Goal: Task Accomplishment & Management: Complete application form

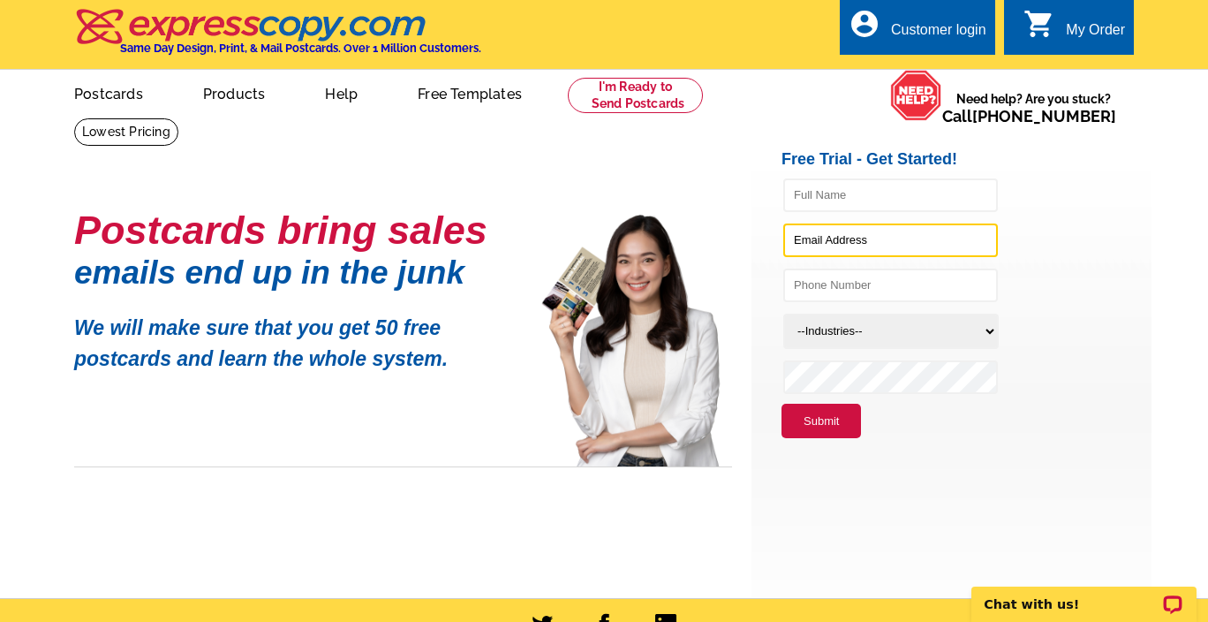
type input "theresahunsucker@kw.com"
click at [953, 27] on div "Customer login" at bounding box center [938, 34] width 95 height 25
click at [918, 26] on div "Customer login" at bounding box center [938, 34] width 95 height 25
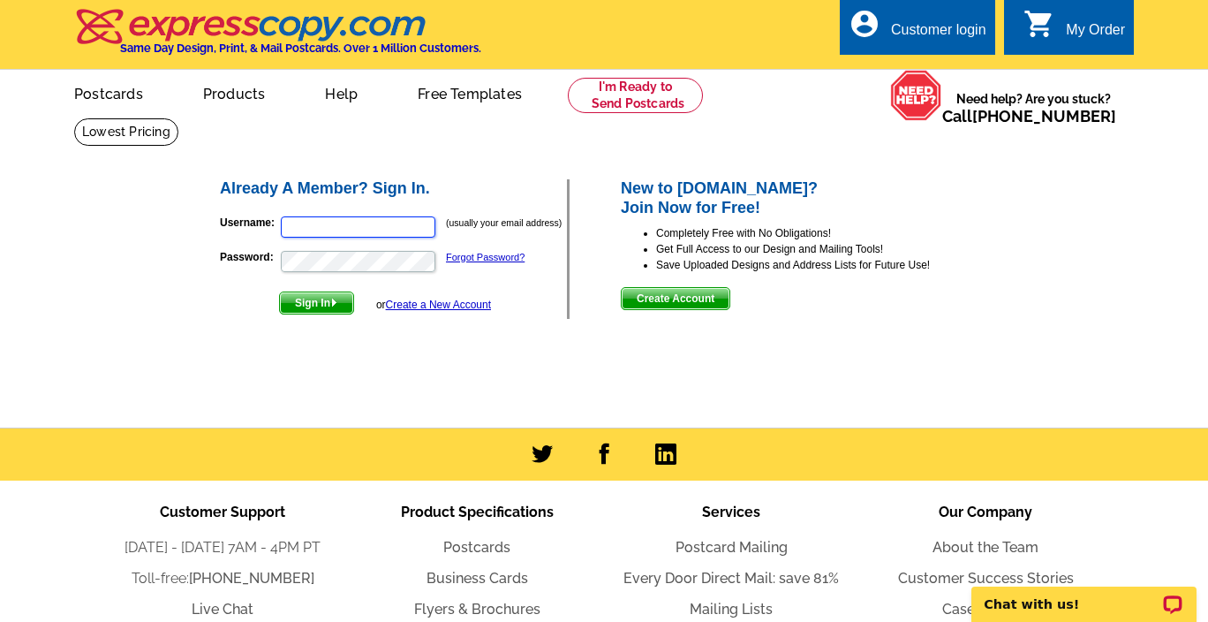
type input "[EMAIL_ADDRESS][DOMAIN_NAME]"
click at [417, 306] on link "Create a New Account" at bounding box center [438, 305] width 105 height 12
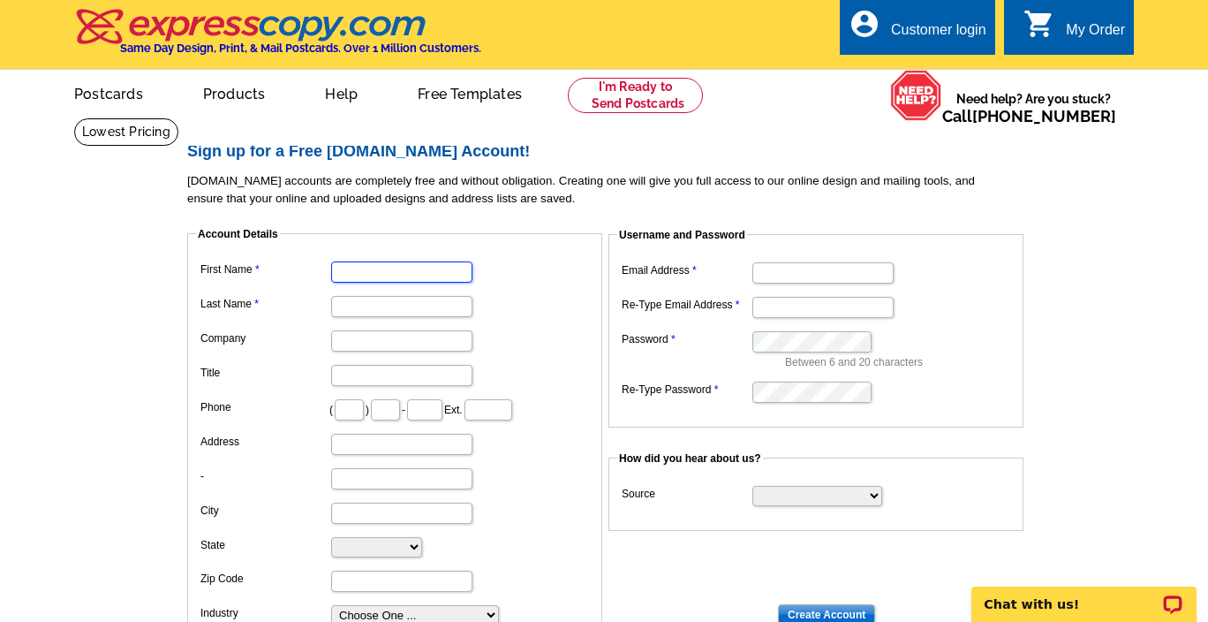
click at [405, 270] on input "First Name" at bounding box center [401, 271] width 141 height 21
type input "[PERSON_NAME]"
type input "770"
type input "841"
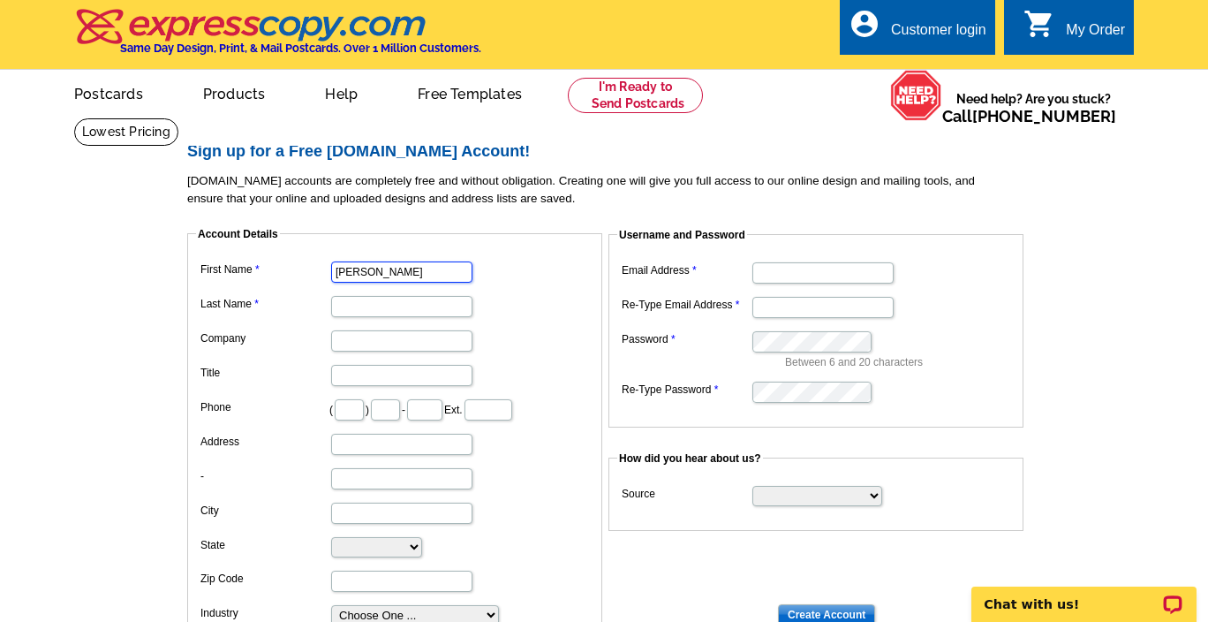
type input "7502"
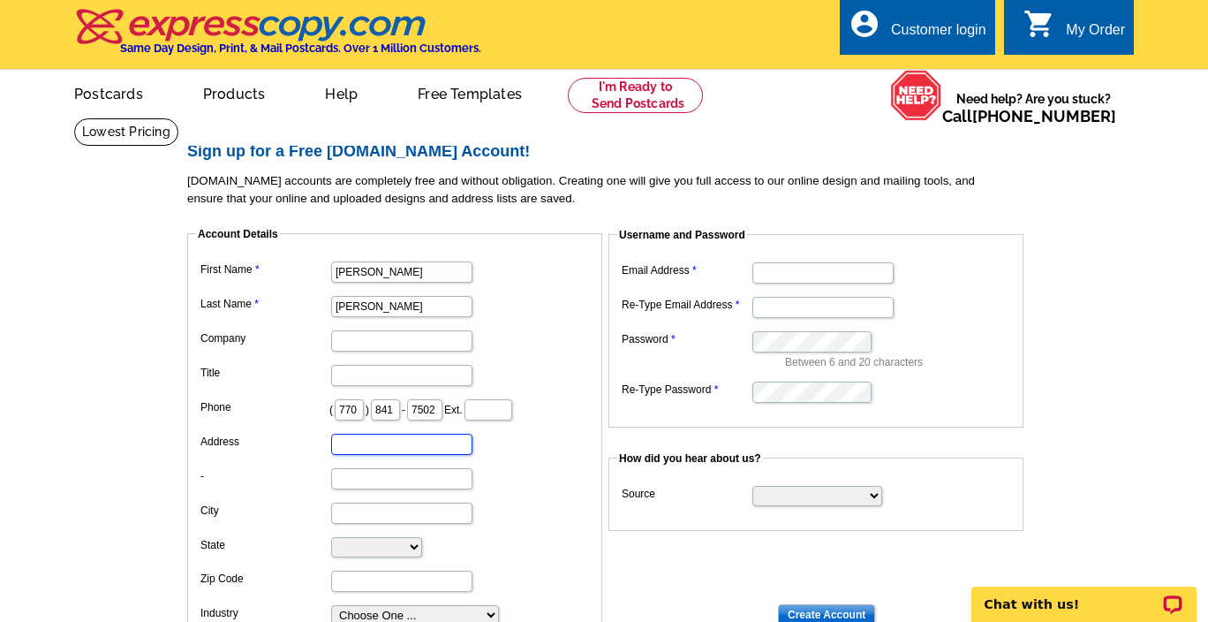
type input "[STREET_ADDRESS]"
type input "Alpharetta"
select select "GA"
type input "30009"
type input "[EMAIL_ADDRESS][DOMAIN_NAME]"
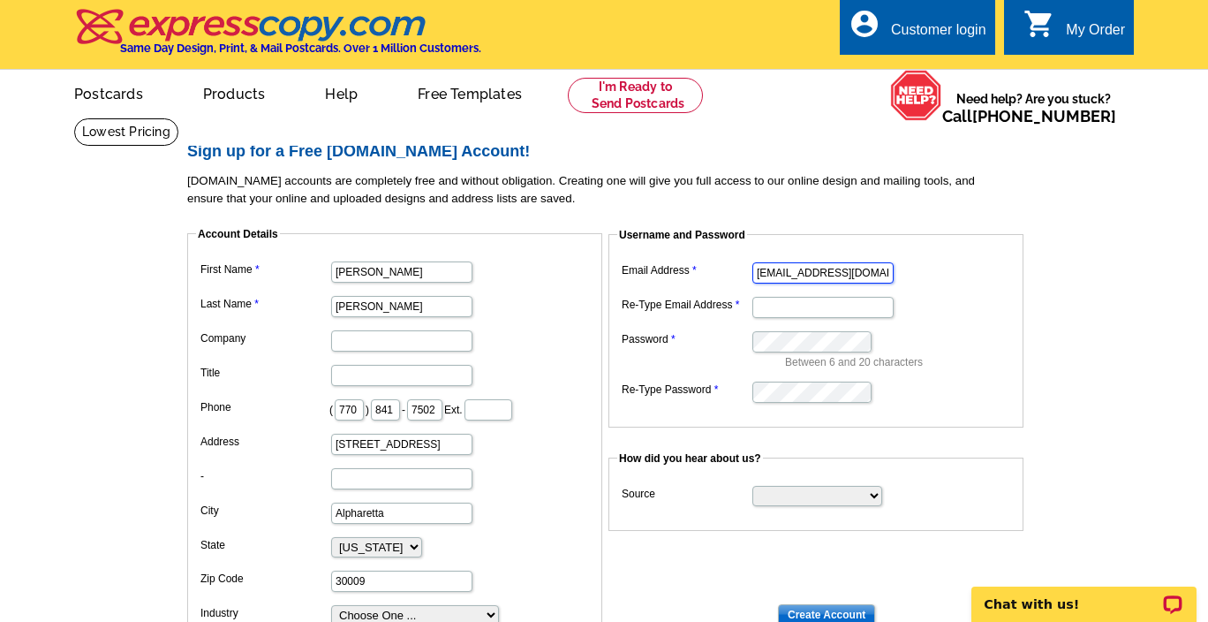
type input "[EMAIL_ADDRESS][DOMAIN_NAME]"
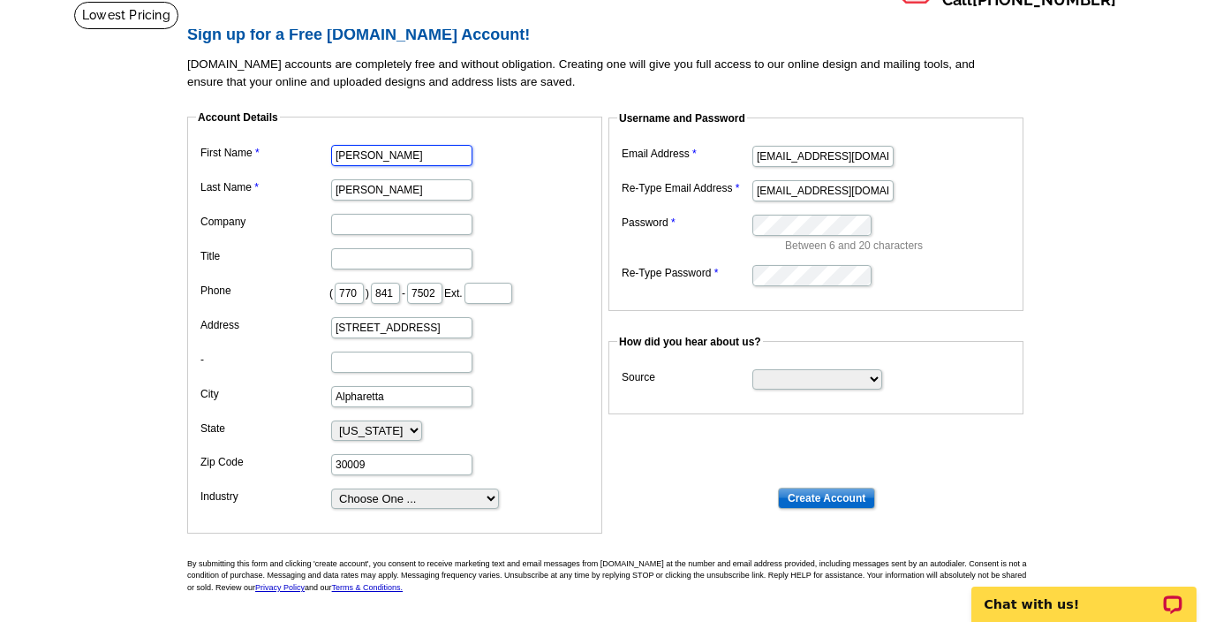
scroll to position [120, 0]
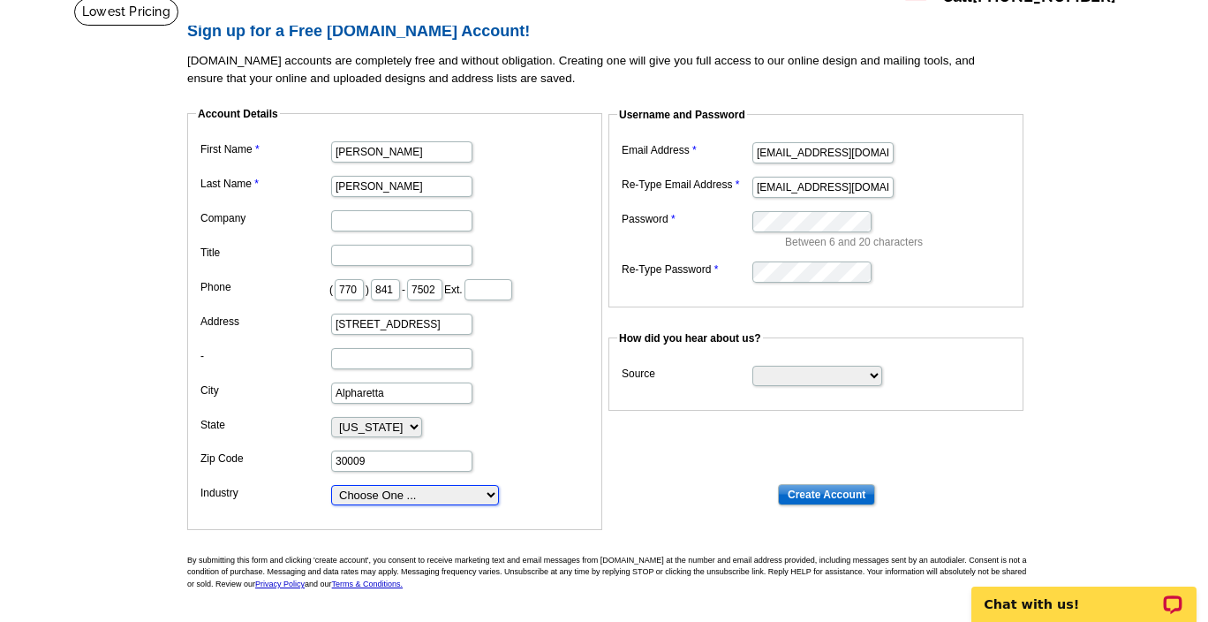
click at [493, 491] on select "Choose One ... Residential Real Estate Accounting Agriculture Architecture Arts…" at bounding box center [415, 495] width 168 height 20
select select "3"
click at [819, 153] on input "[EMAIL_ADDRESS][DOMAIN_NAME]" at bounding box center [823, 152] width 141 height 21
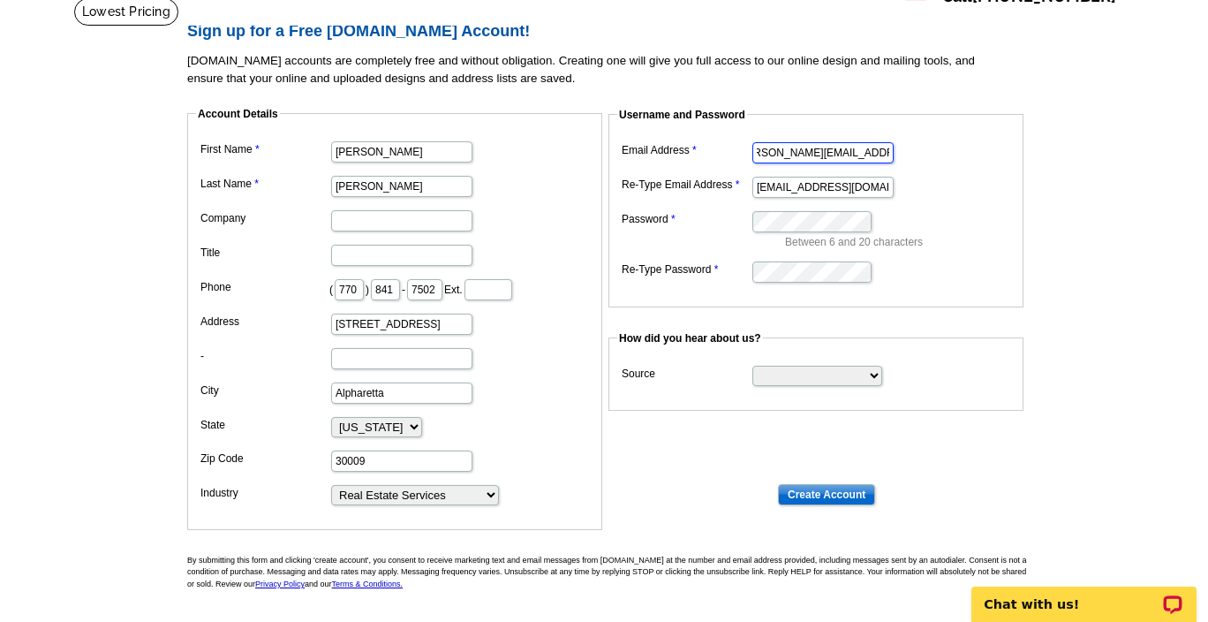
scroll to position [0, 24]
type input "[PERSON_NAME][EMAIL_ADDRESS][DOMAIN_NAME]"
click at [874, 378] on select "Search Engine Television Ad Direct Mail Postcard Email Referred by a friend Oth…" at bounding box center [818, 376] width 130 height 20
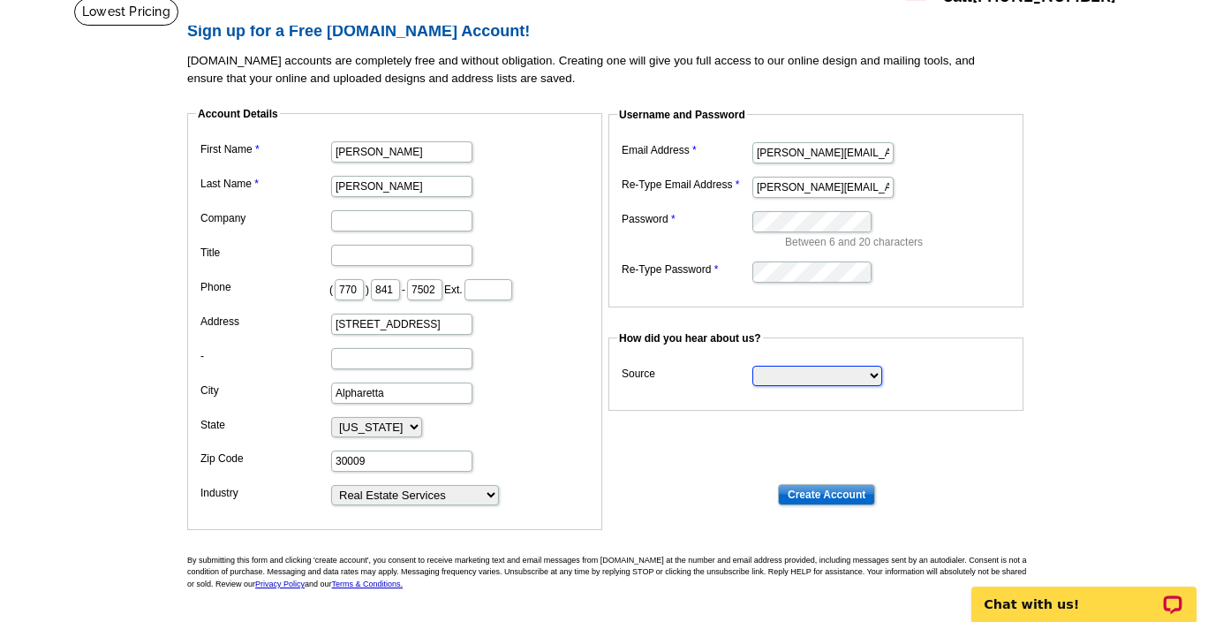
select select "referral"
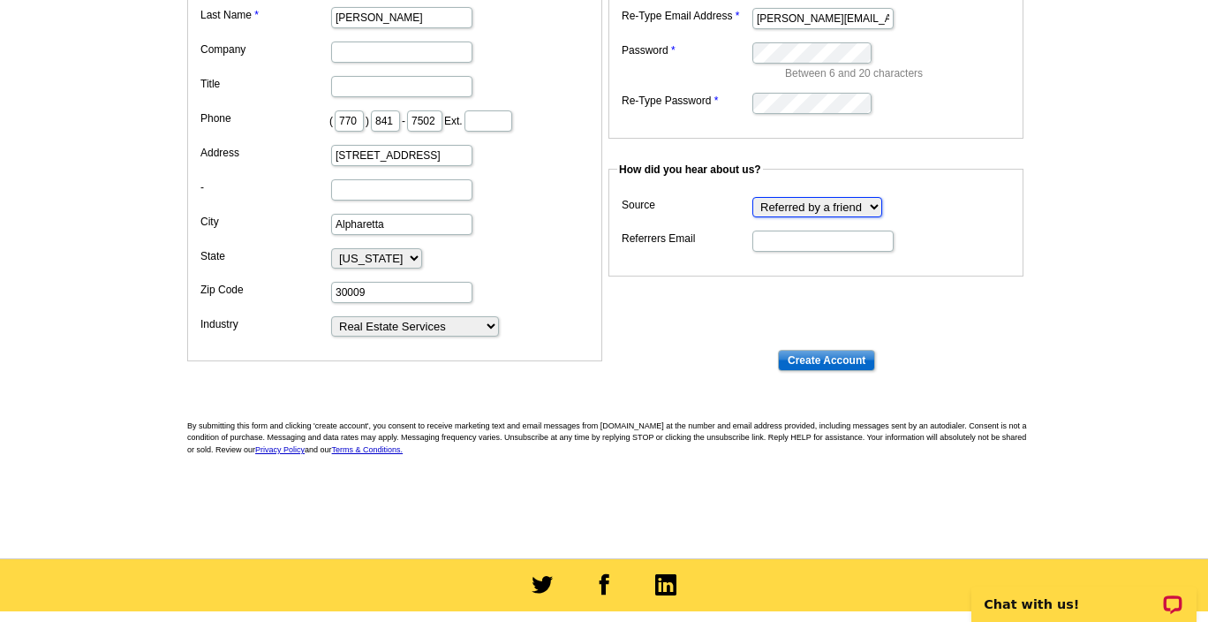
scroll to position [296, 0]
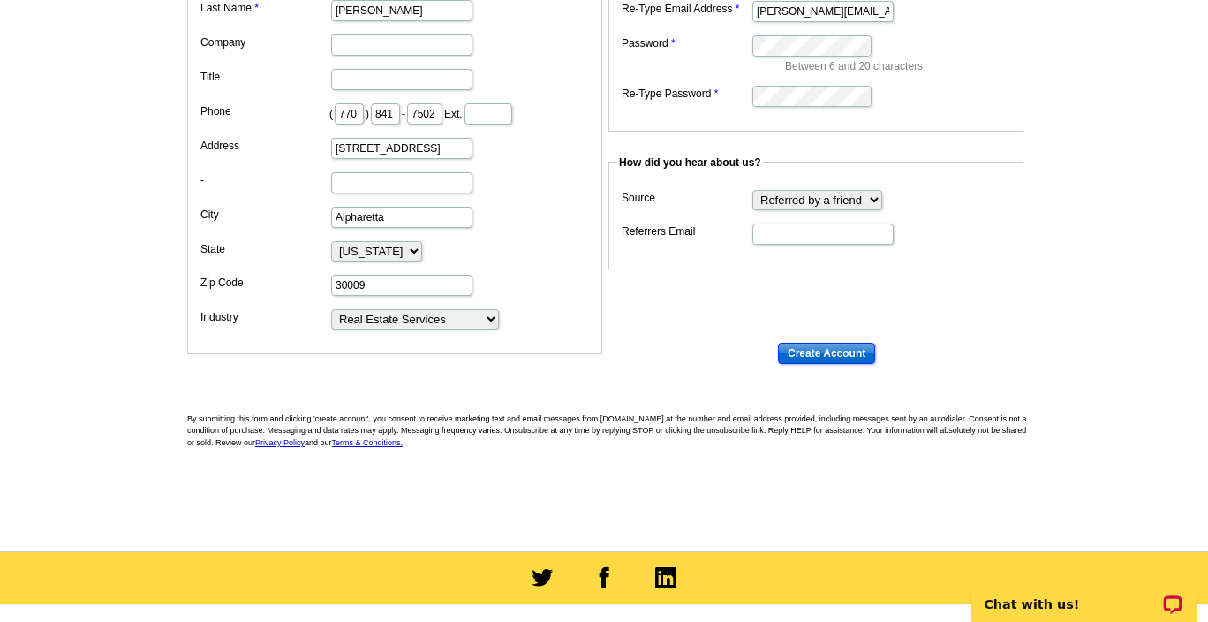
click at [820, 352] on input "Create Account" at bounding box center [826, 353] width 97 height 21
